Goal: Find contact information: Find contact information

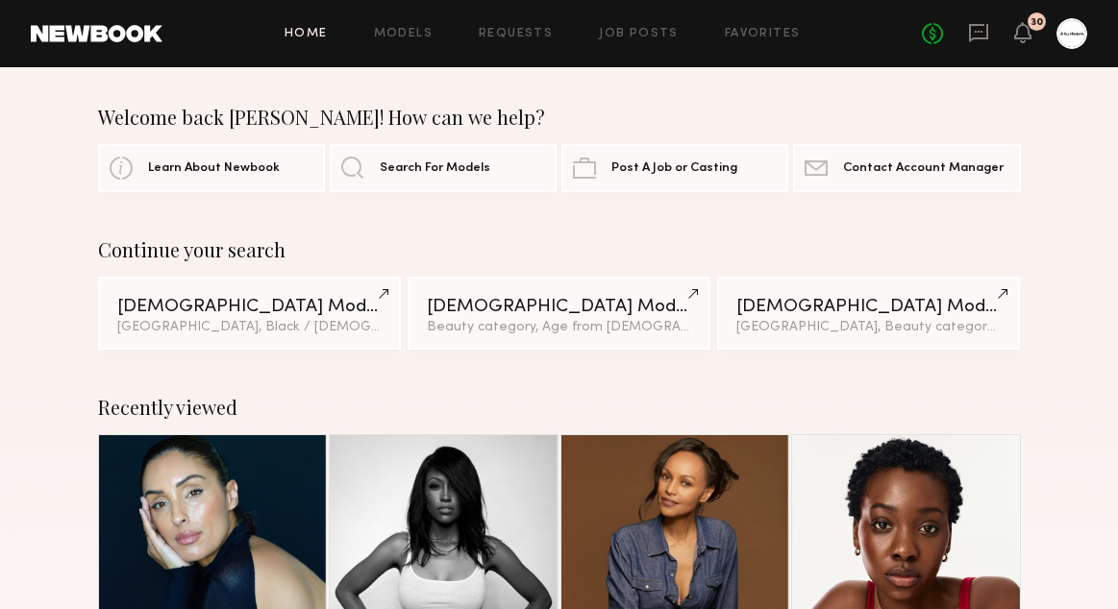
click at [966, 35] on div "No fees up to $5,000 30" at bounding box center [1004, 33] width 165 height 31
click at [1037, 34] on div "No fees up to $5,000 30" at bounding box center [1004, 33] width 165 height 31
click at [1023, 34] on icon at bounding box center [1022, 31] width 15 height 13
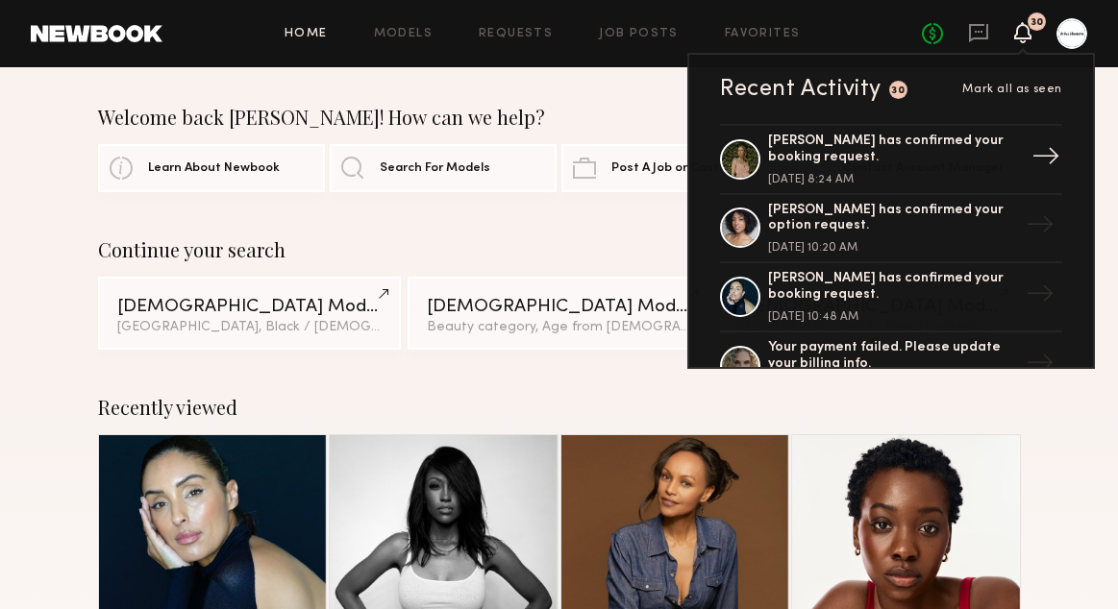
click at [1005, 184] on div "[DATE] 8:24 AM" at bounding box center [893, 180] width 250 height 12
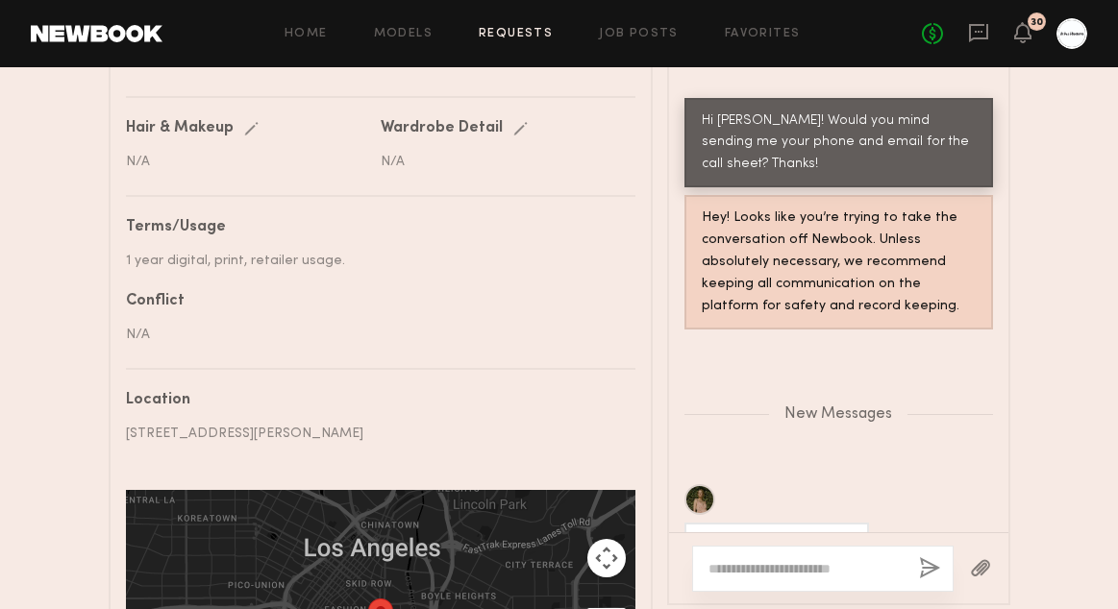
scroll to position [1014, 0]
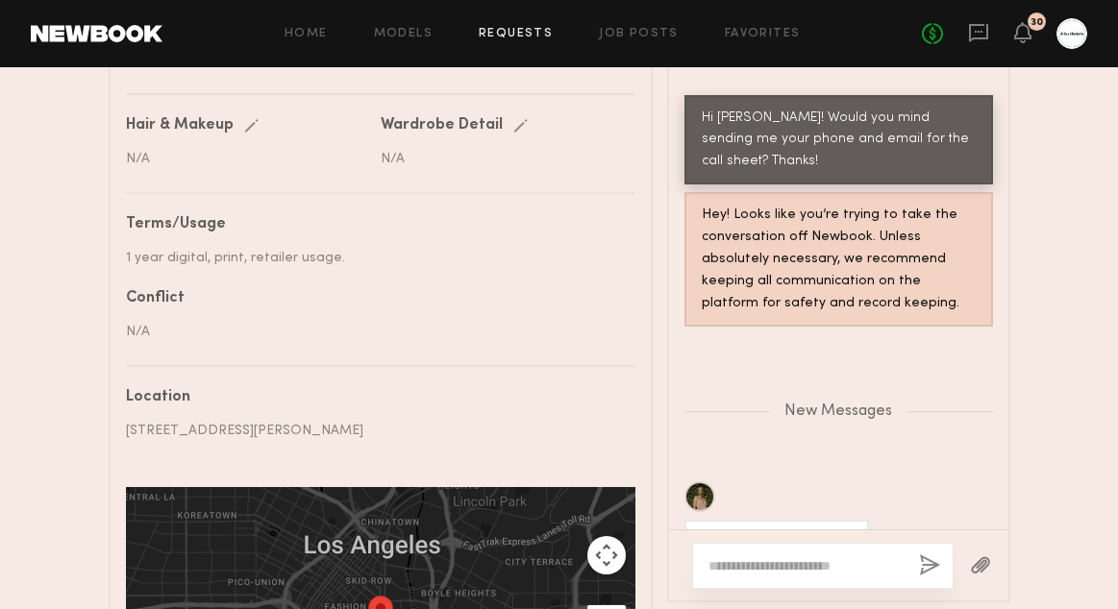
click at [738, 532] on div "Yes! [PHONE_NUMBER]" at bounding box center [777, 543] width 150 height 22
copy div "Yes! [PHONE_NUMBER]"
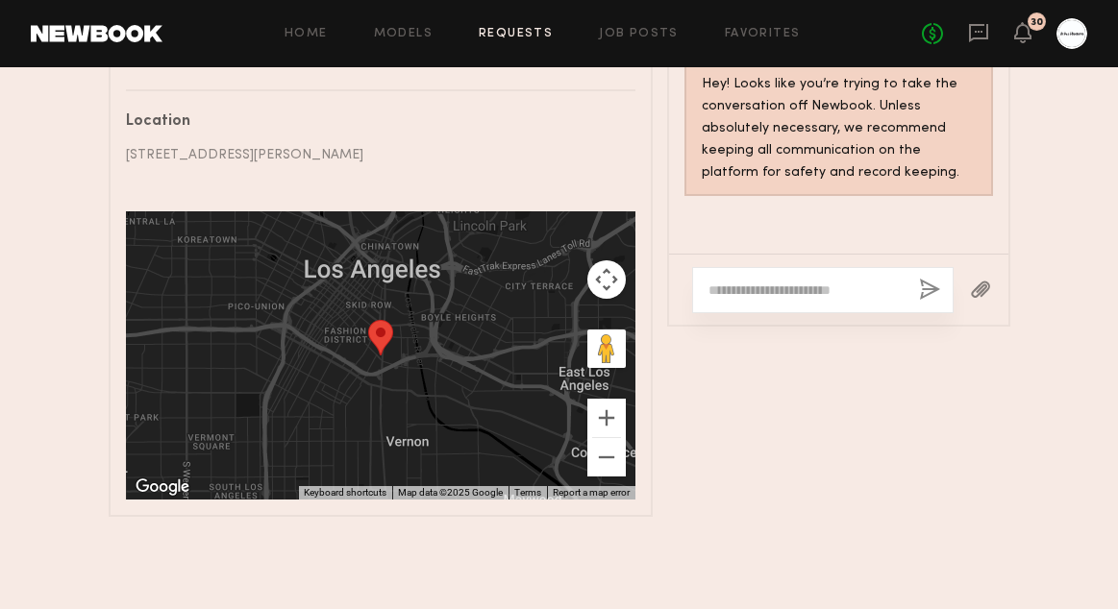
scroll to position [1991, 0]
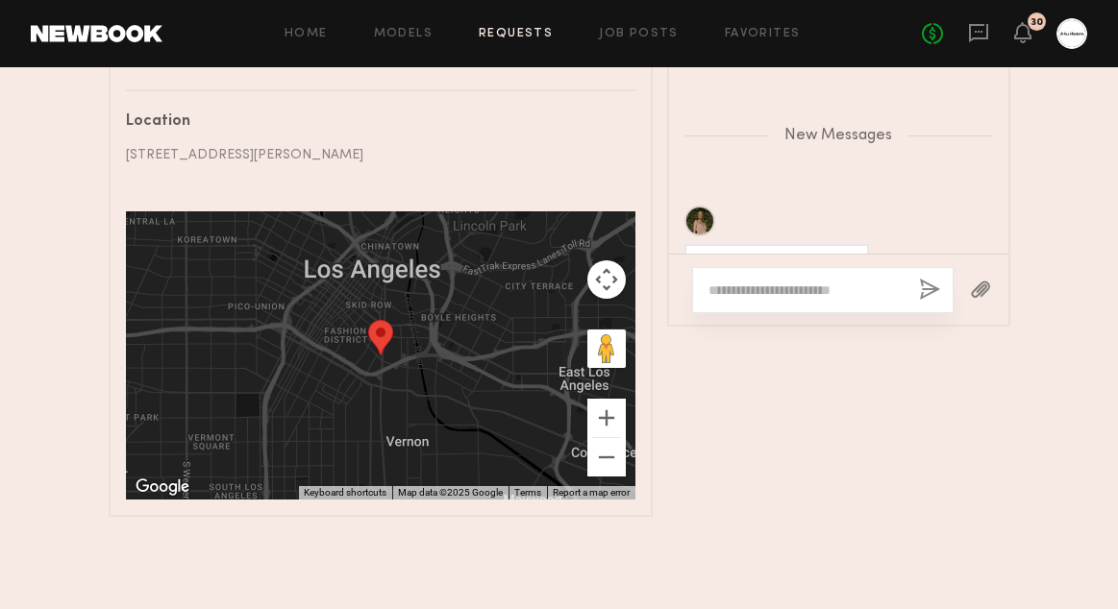
click at [963, 12] on header "Home Models Requests Job Posts Favorites Sign Out No fees up to $5,000 30" at bounding box center [559, 33] width 1118 height 67
click at [984, 42] on icon at bounding box center [978, 32] width 21 height 21
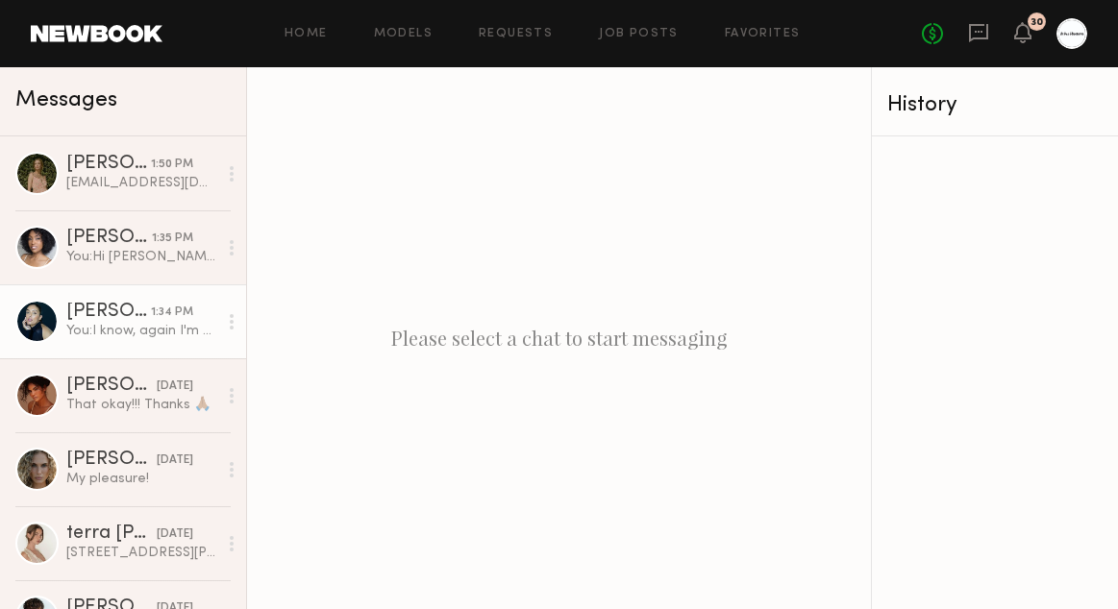
click at [117, 337] on div "You: I know, again I'm so sorry! I was so looking forward to seeing you again t…" at bounding box center [141, 331] width 151 height 18
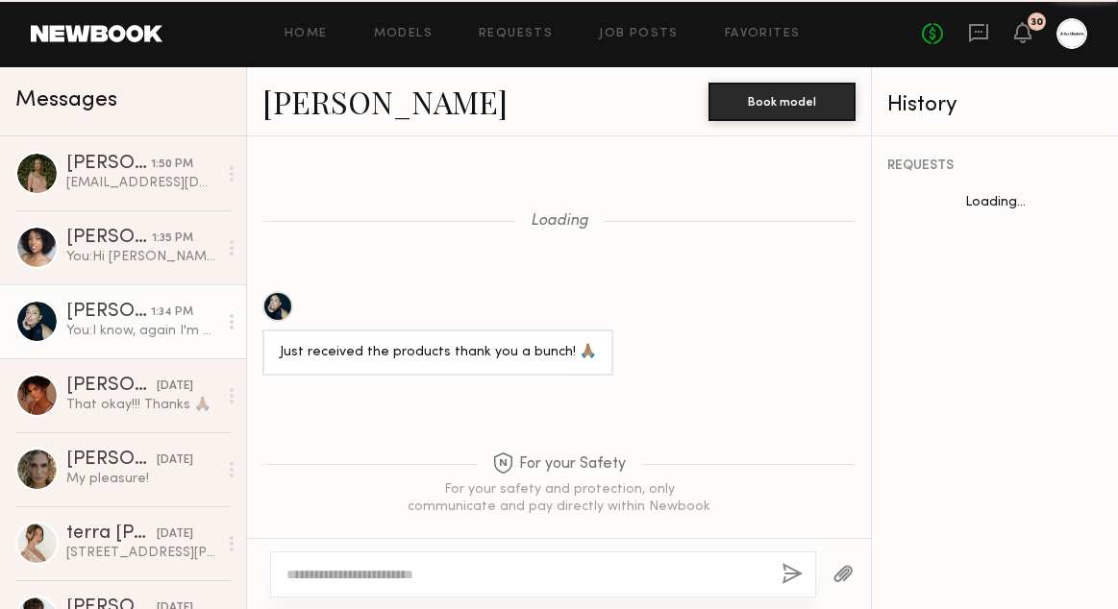
scroll to position [1863, 0]
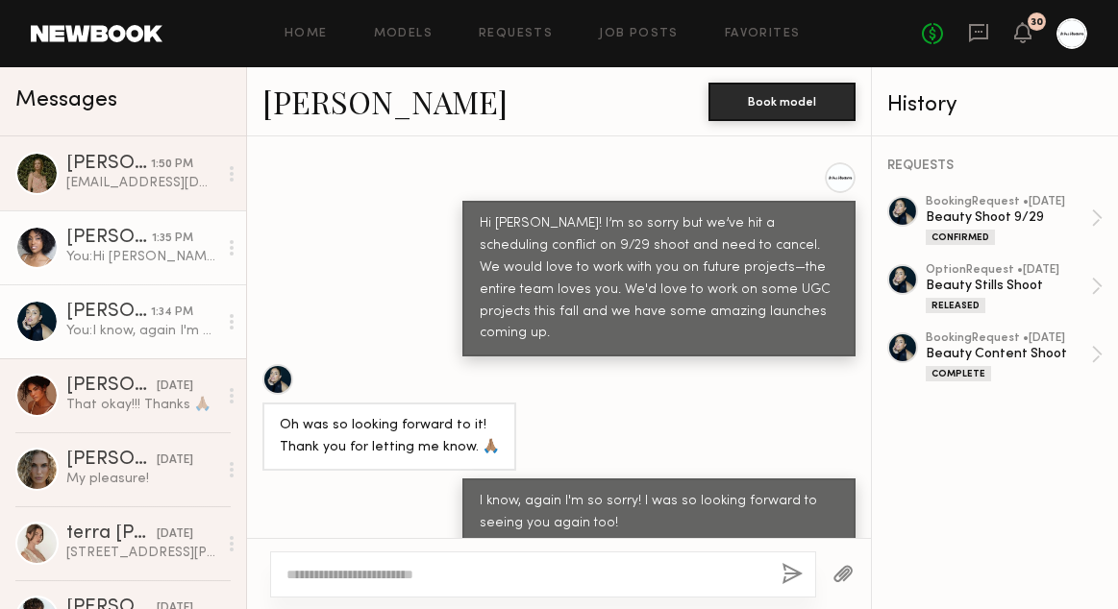
click at [135, 260] on div "You: Hi [PERSON_NAME]! Would you mind sending me your phone and email for the c…" at bounding box center [141, 257] width 151 height 18
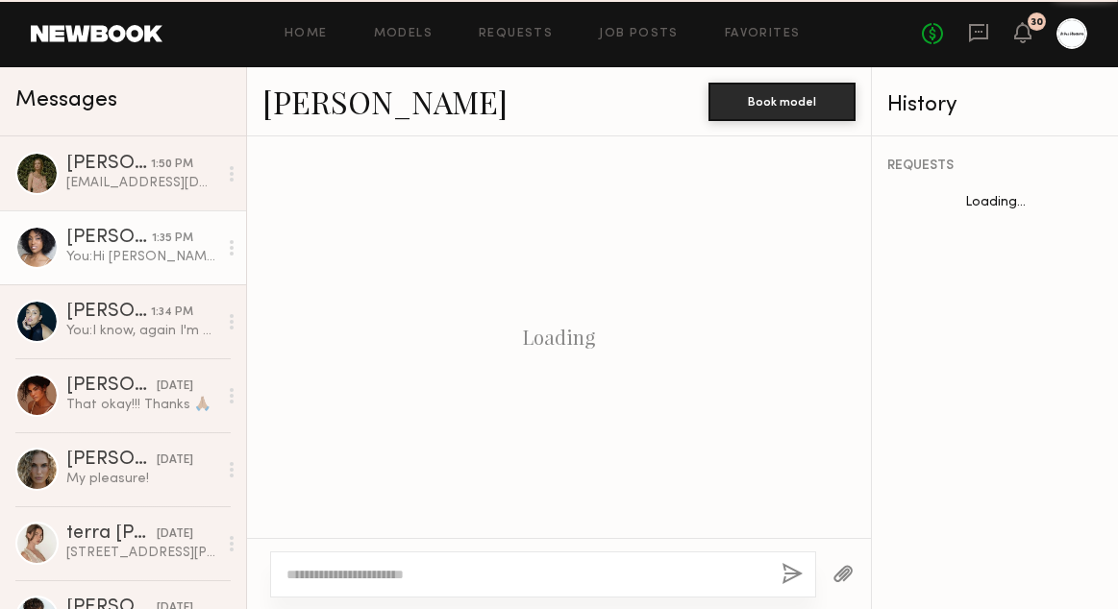
scroll to position [3428, 0]
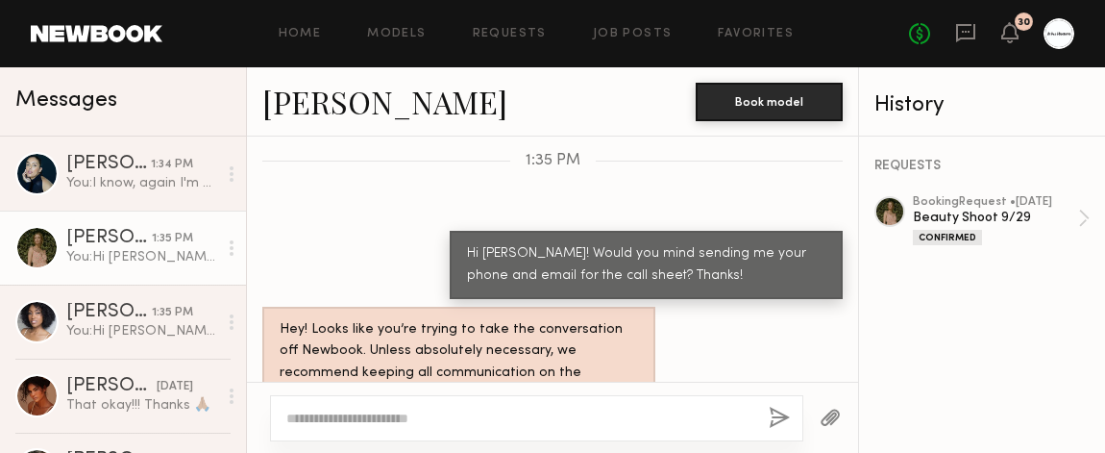
scroll to position [2228, 0]
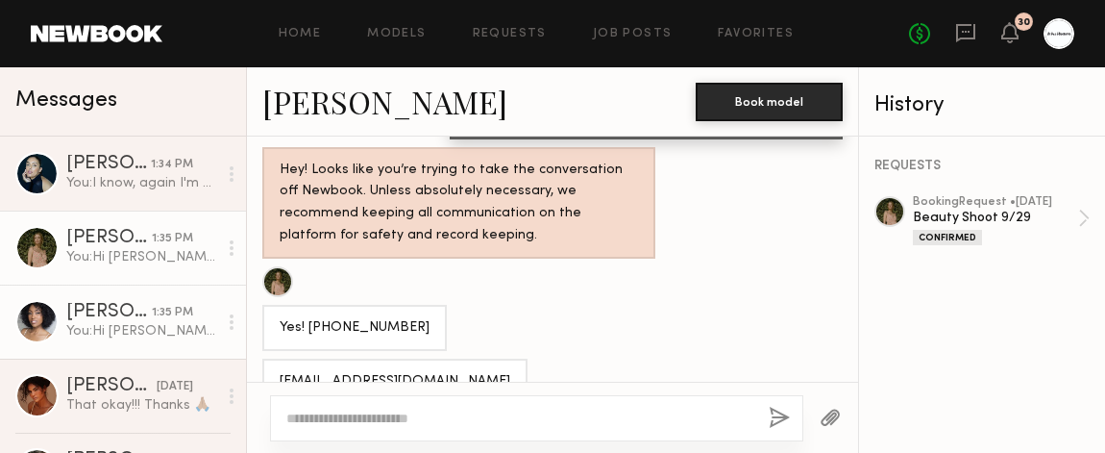
click at [167, 334] on div "You: Hi [PERSON_NAME]! Would you mind sending me your phone and email for the c…" at bounding box center [141, 331] width 151 height 18
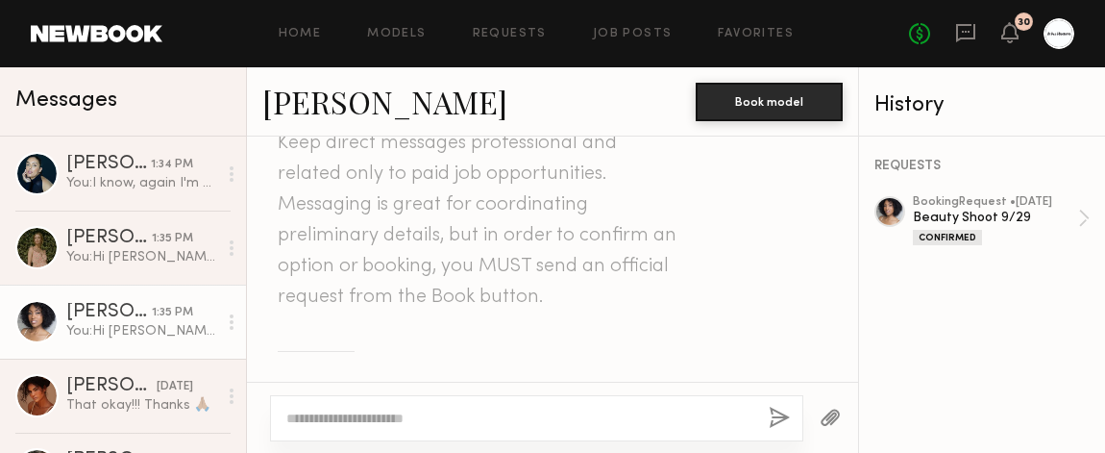
scroll to position [75, 0]
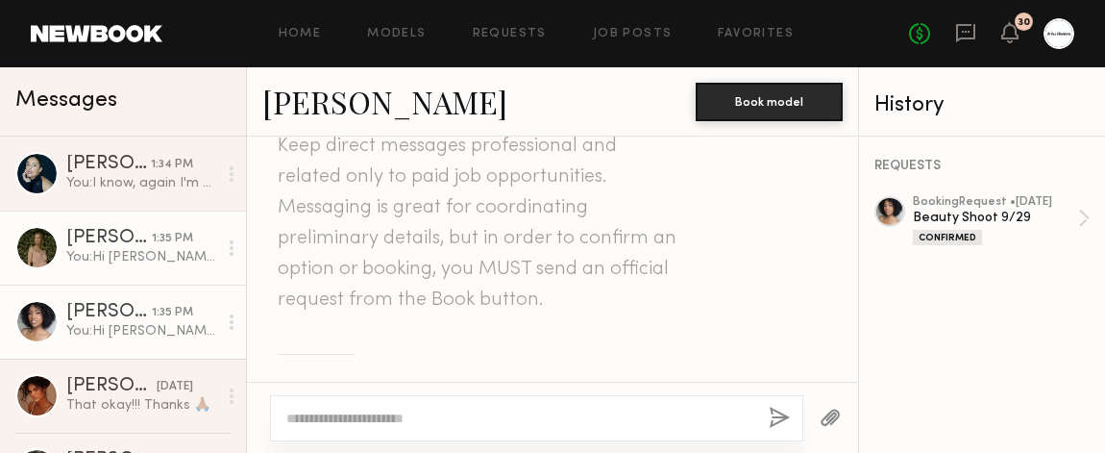
click at [134, 250] on div "You: Hi Ceara! Would you mind sending me your phone and email for the call shee…" at bounding box center [141, 257] width 151 height 18
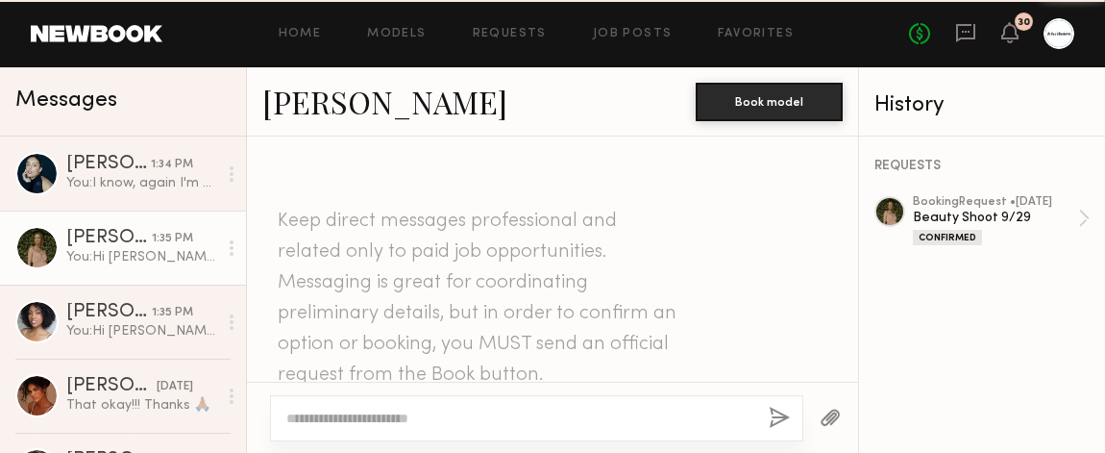
scroll to position [2082, 0]
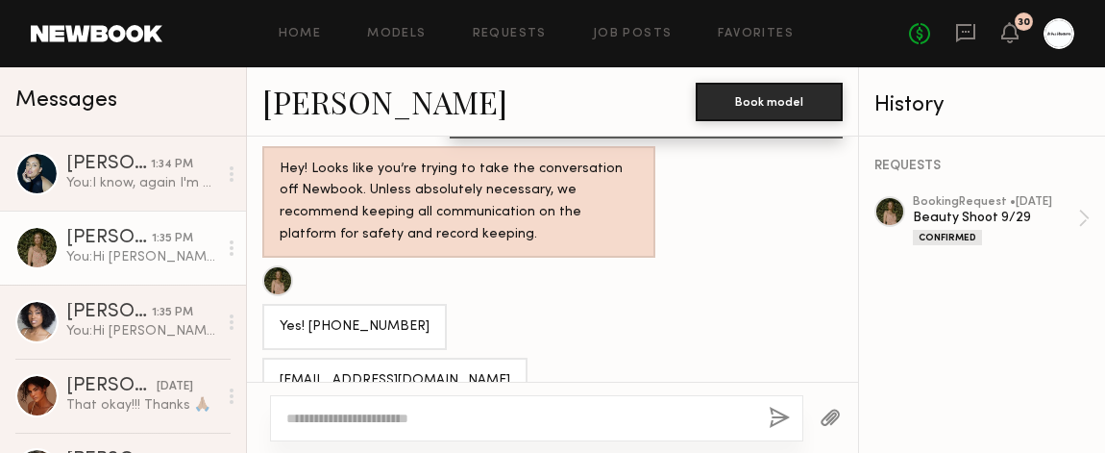
click at [399, 358] on div "[EMAIL_ADDRESS][DOMAIN_NAME]" at bounding box center [394, 381] width 265 height 46
click at [403, 370] on div "[EMAIL_ADDRESS][DOMAIN_NAME]" at bounding box center [395, 381] width 231 height 22
copy div "[EMAIL_ADDRESS][DOMAIN_NAME]"
